Goal: Task Accomplishment & Management: Manage account settings

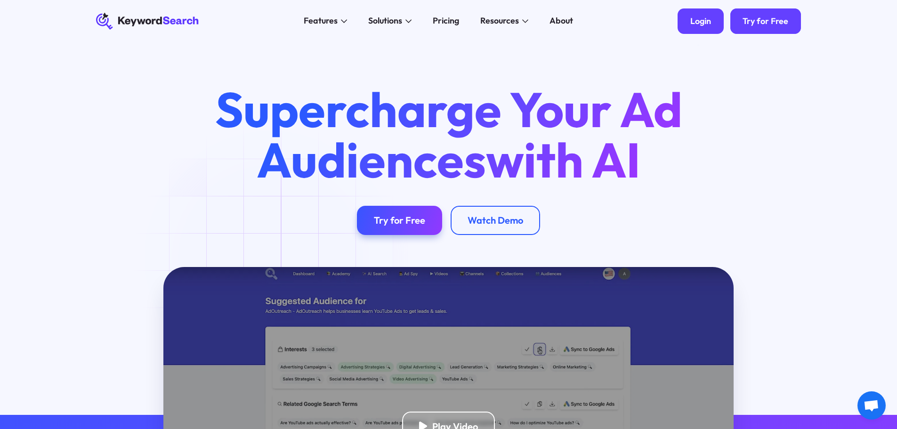
click at [704, 21] on div "Login" at bounding box center [700, 21] width 21 height 10
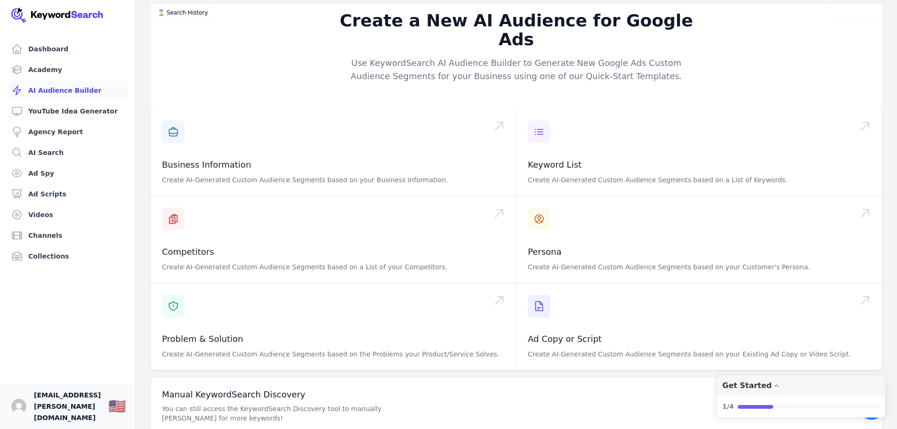
click at [26, 414] on div at bounding box center [18, 406] width 15 height 15
click at [19, 413] on img "Open user button" at bounding box center [18, 406] width 15 height 15
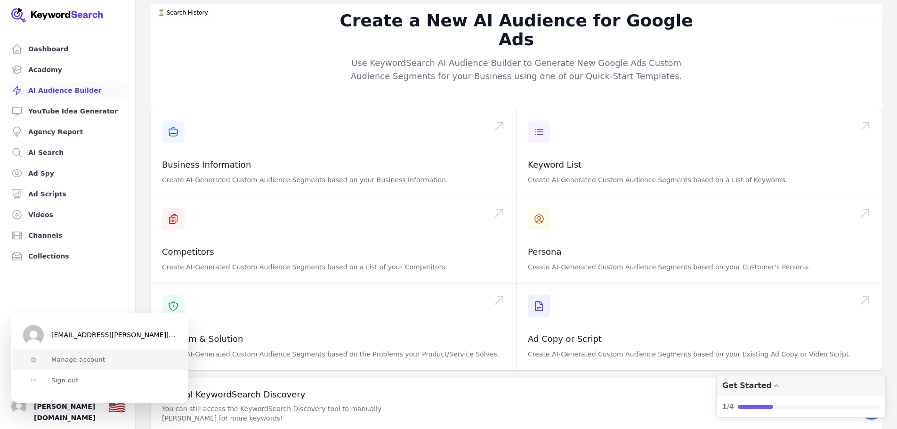
click at [57, 363] on span "Manage account" at bounding box center [78, 360] width 54 height 8
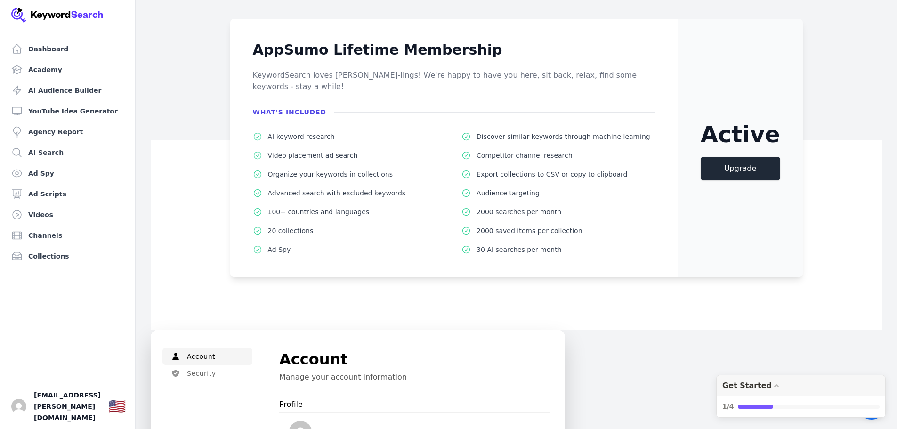
scroll to position [30, 0]
